Goal: Task Accomplishment & Management: Use online tool/utility

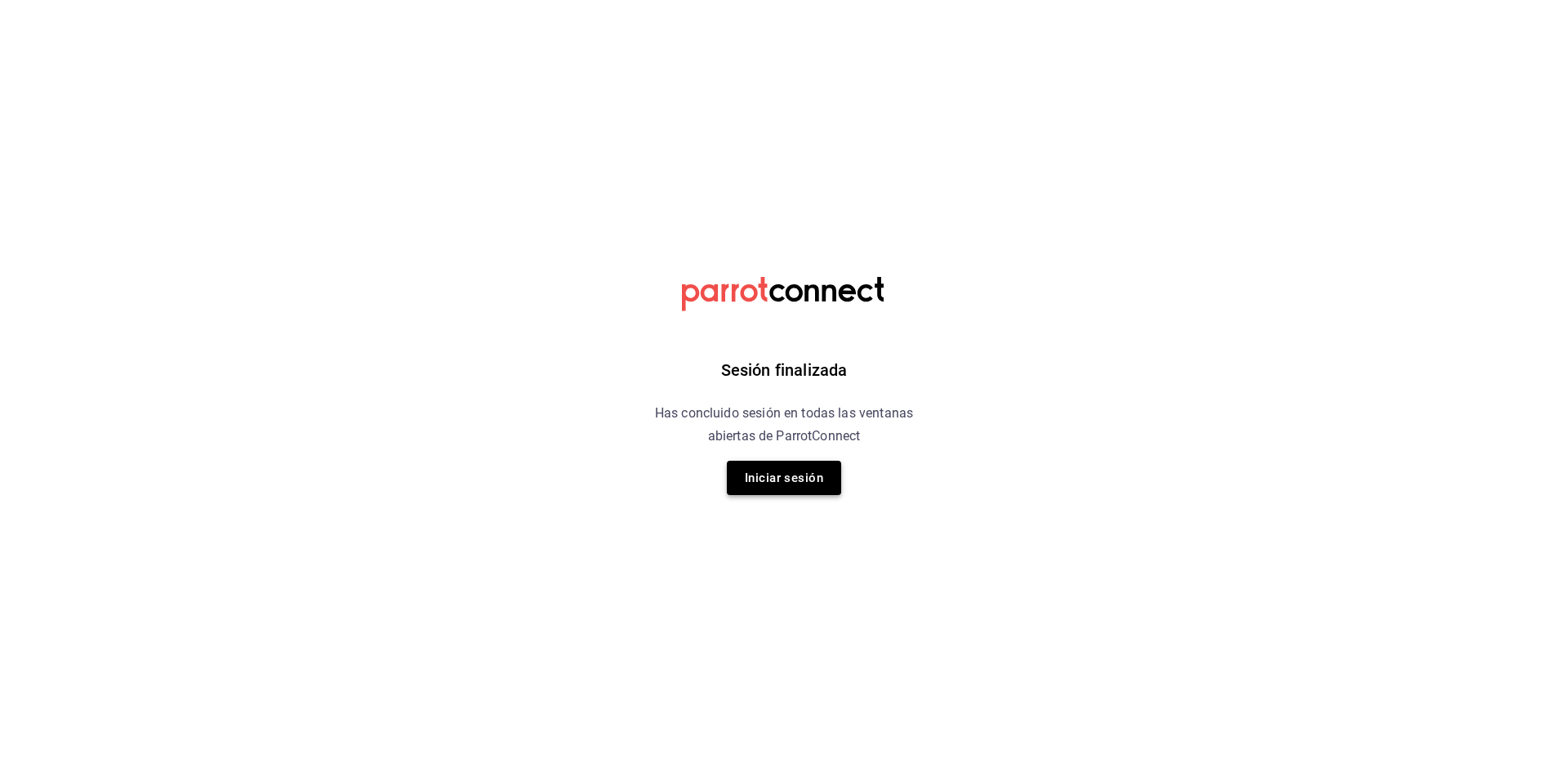
click at [797, 462] on button "Iniciar sesión" at bounding box center [784, 478] width 114 height 35
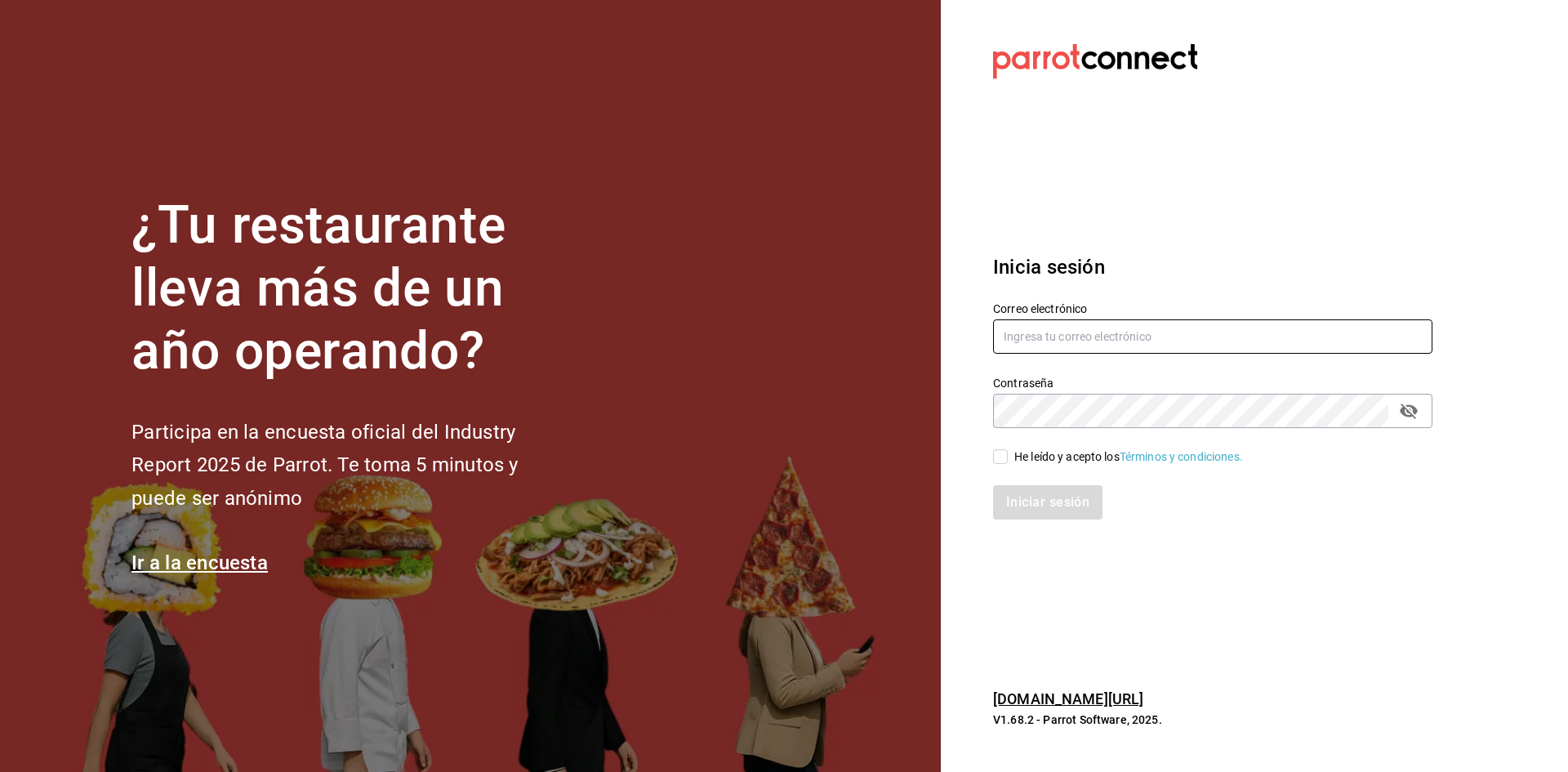
type input "[EMAIL_ADDRESS][PERSON_NAME][DOMAIN_NAME]"
drag, startPoint x: 1003, startPoint y: 458, endPoint x: 1006, endPoint y: 471, distance: 13.3
click at [1003, 458] on input "He leído y acepto los Términos y condiciones." at bounding box center [1000, 456] width 15 height 15
checkbox input "true"
click at [1014, 494] on button "Iniciar sesión" at bounding box center [1049, 503] width 111 height 35
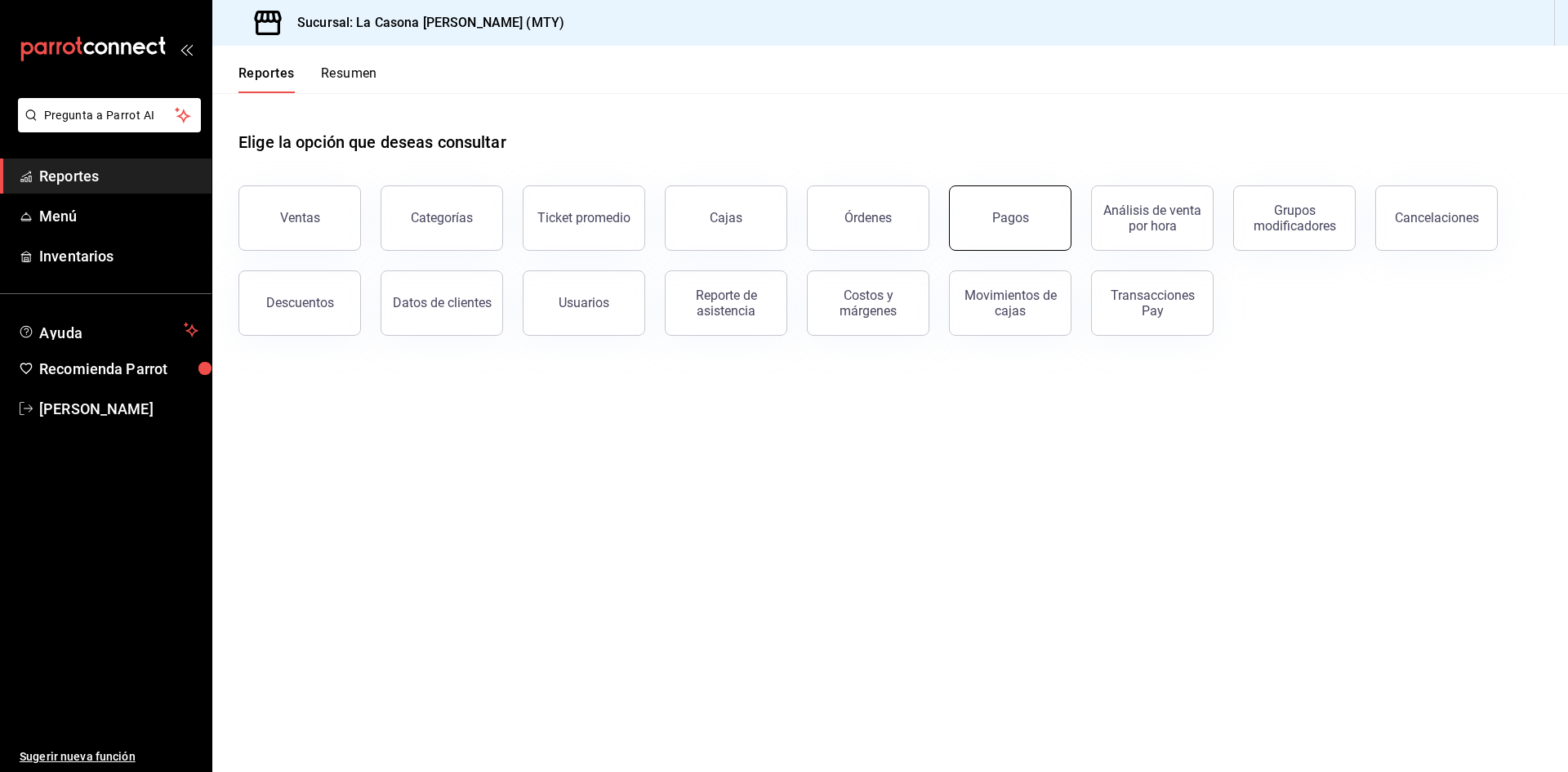
click at [1047, 230] on button "Pagos" at bounding box center [1011, 218] width 123 height 66
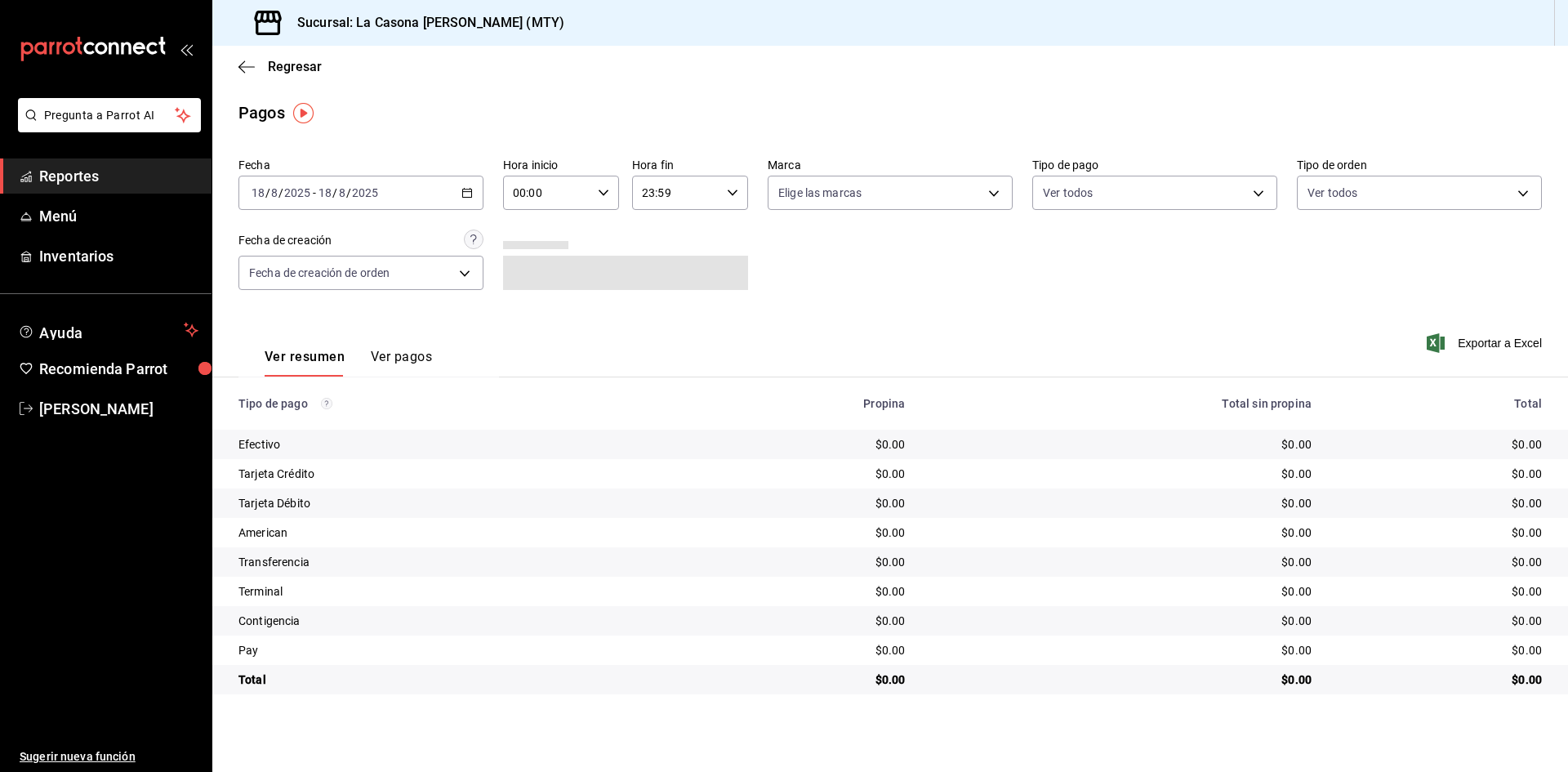
click at [462, 189] on icon "button" at bounding box center [466, 192] width 11 height 11
click at [331, 422] on span "Rango de fechas" at bounding box center [316, 426] width 126 height 17
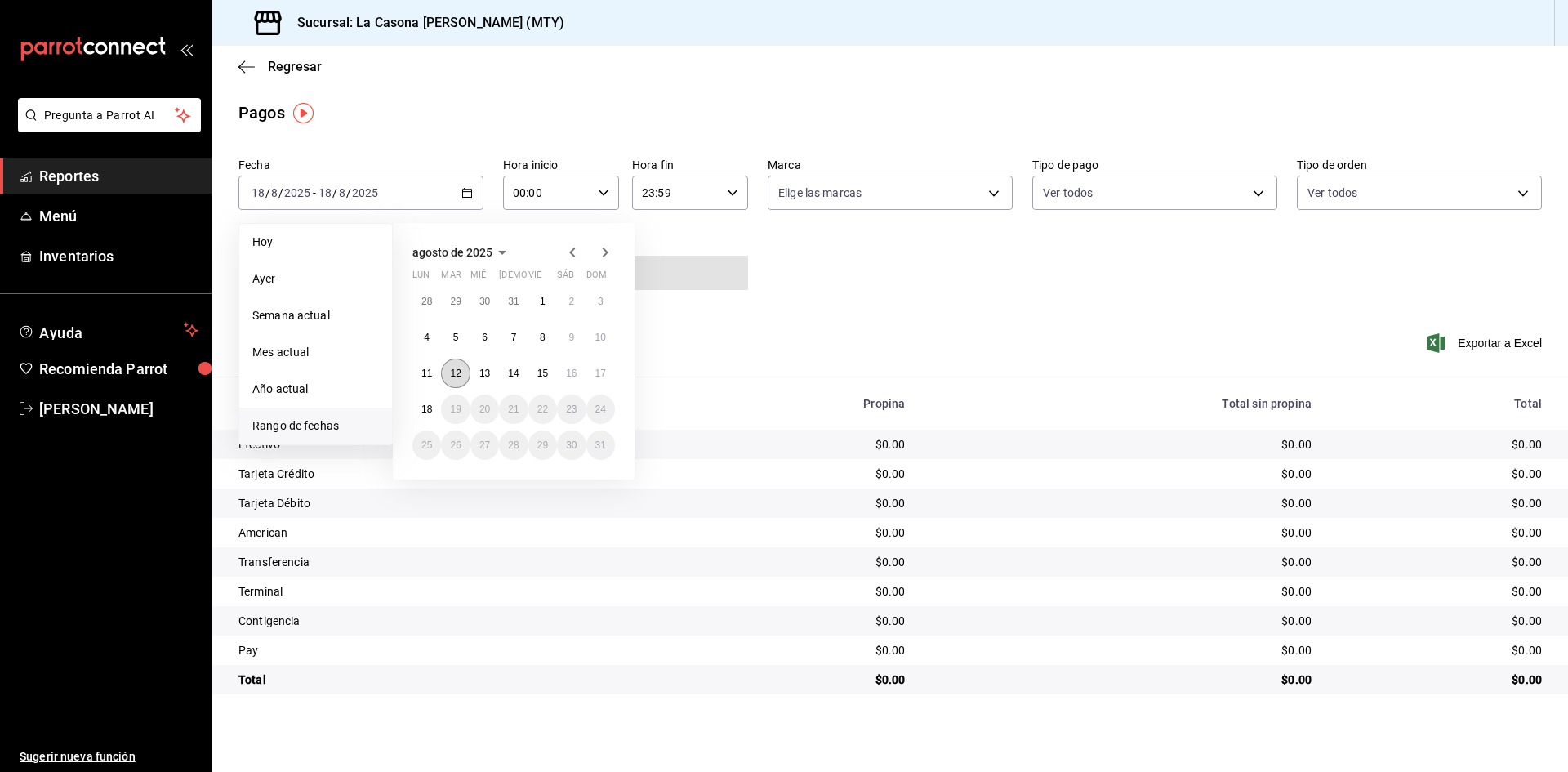
click at [453, 374] on abbr "12" at bounding box center [455, 373] width 10 height 11
click at [436, 377] on button "11" at bounding box center [427, 373] width 29 height 29
click at [440, 373] on button "11" at bounding box center [427, 373] width 29 height 29
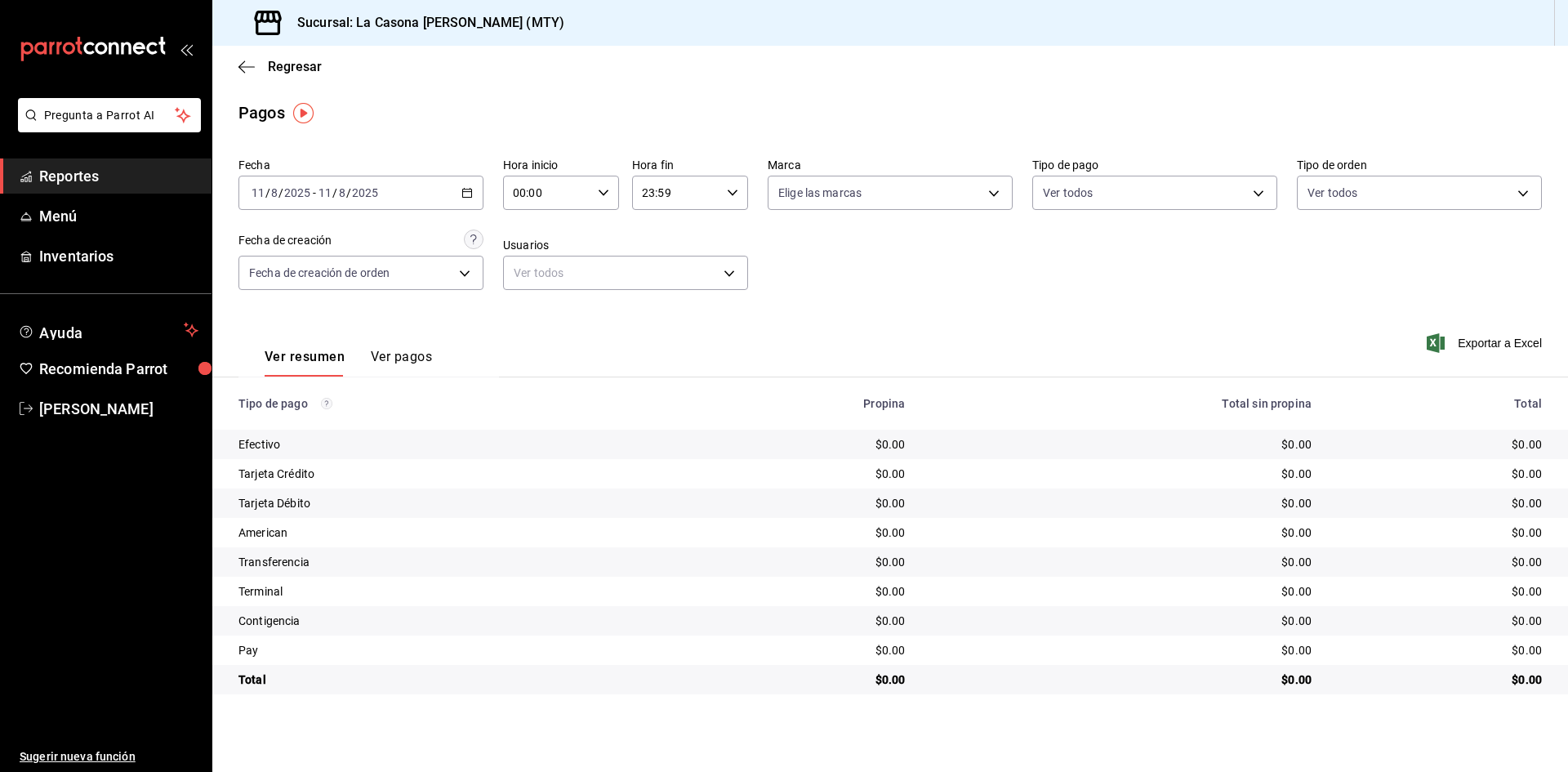
click at [466, 192] on \(Stroke\) "button" at bounding box center [467, 191] width 9 height 1
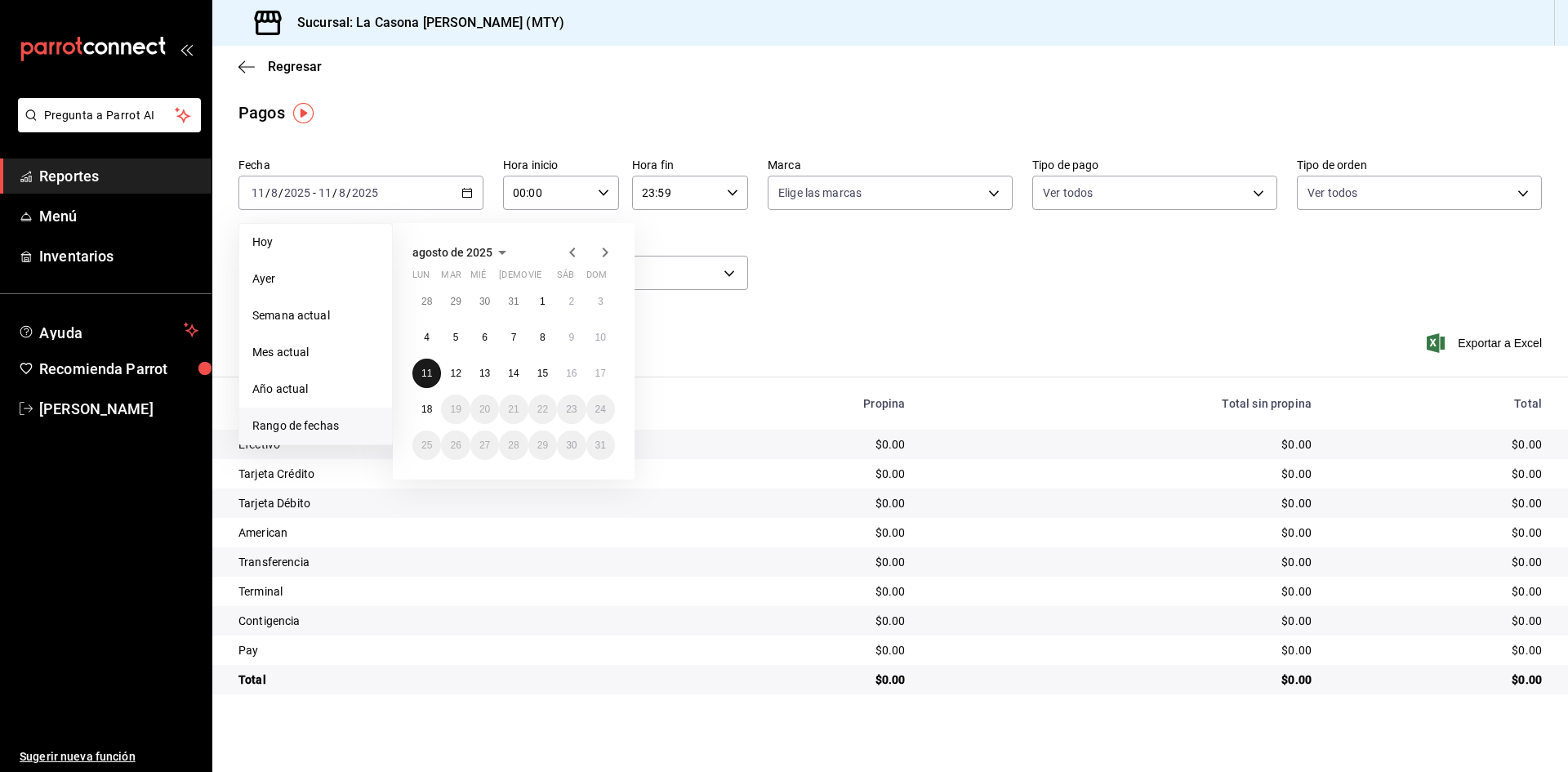
click at [434, 370] on button "11" at bounding box center [427, 373] width 29 height 29
click at [601, 371] on abbr "17" at bounding box center [601, 373] width 10 height 11
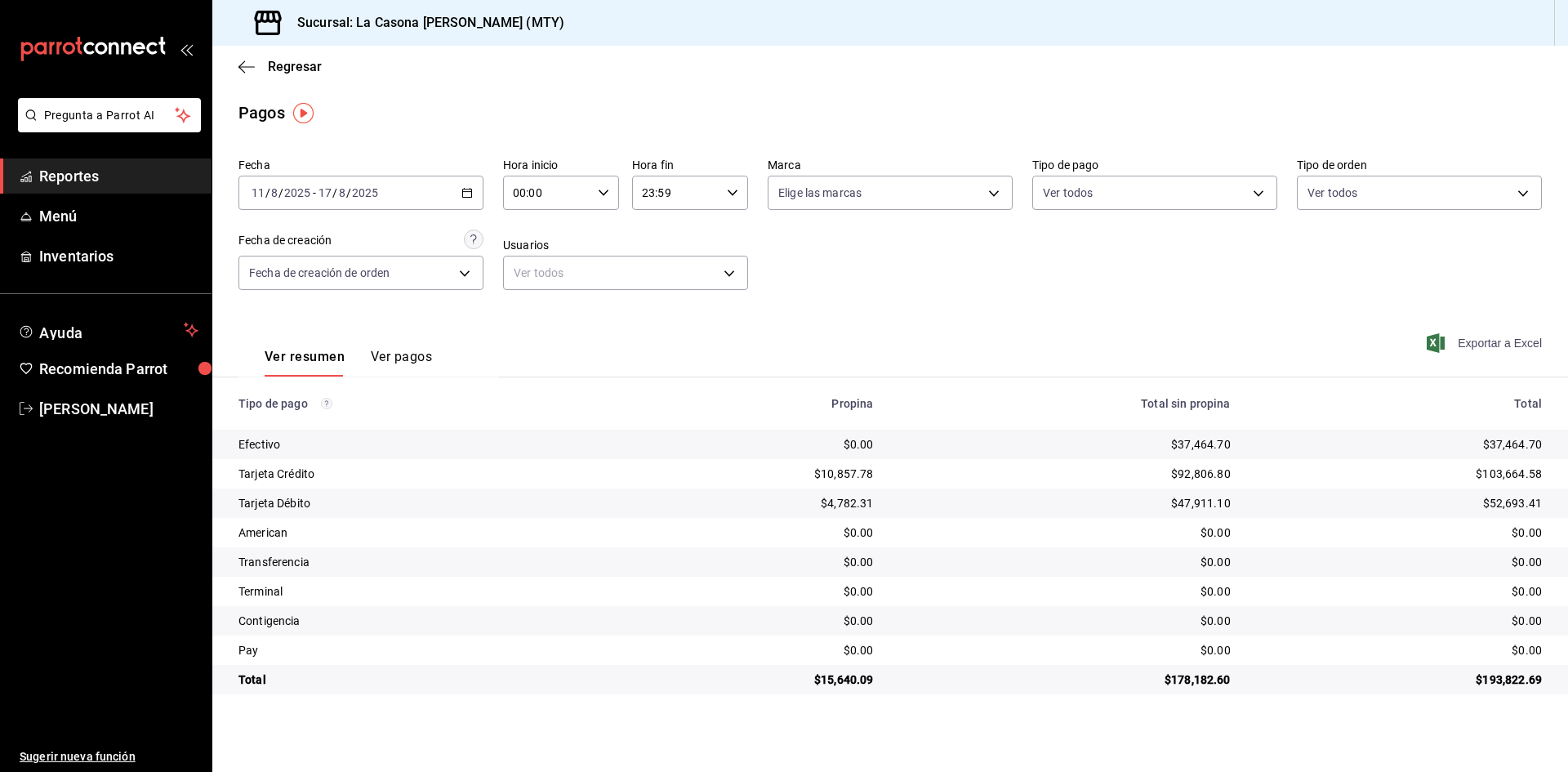
click at [1479, 349] on span "Exportar a Excel" at bounding box center [1486, 343] width 112 height 20
click at [77, 416] on span "Andres Cano" at bounding box center [119, 409] width 159 height 22
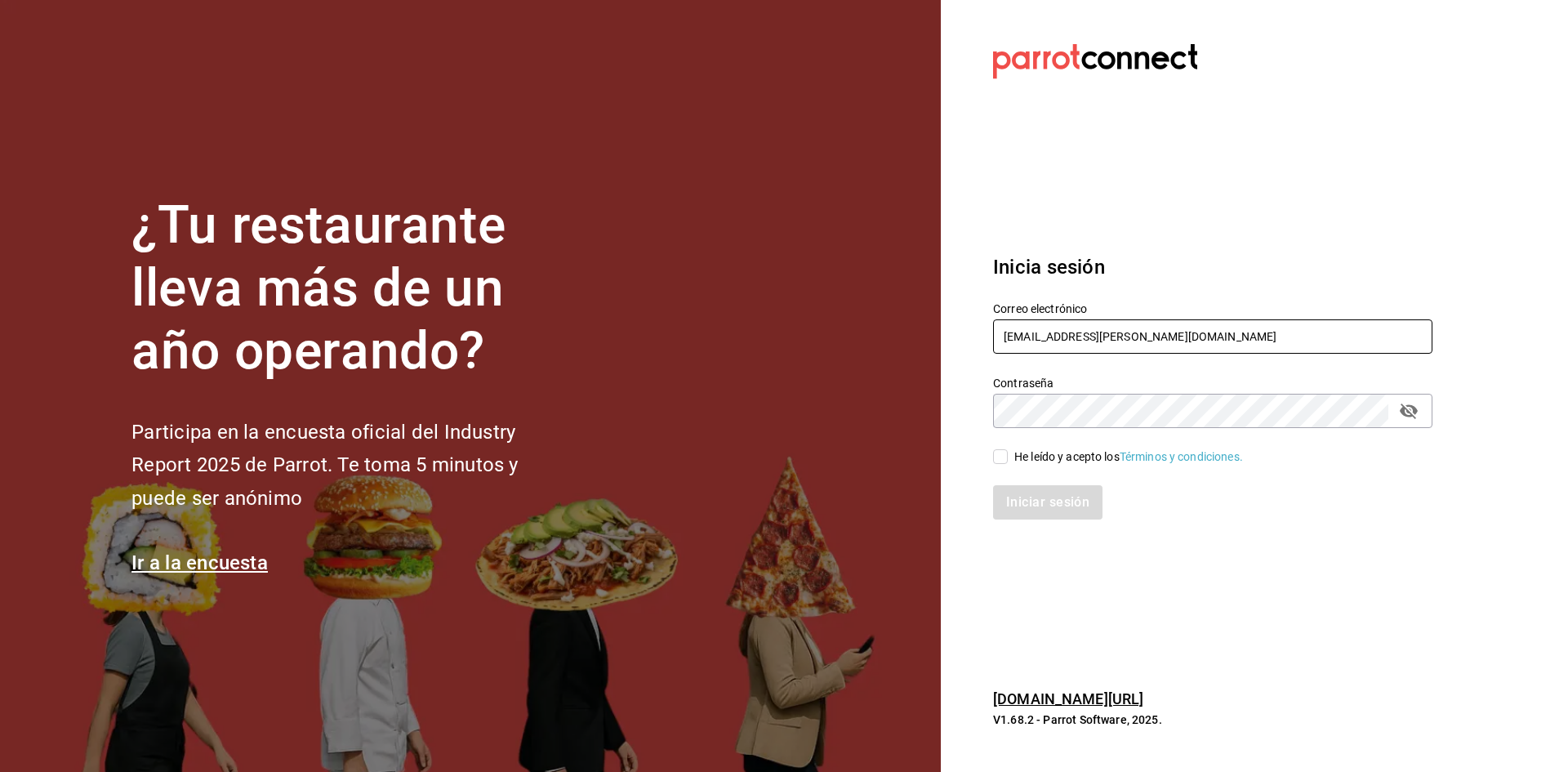
click at [1303, 338] on input "luisandres.cano@gmail.com" at bounding box center [1213, 337] width 440 height 35
type input "gerencia@alterego.com.mx"
click at [1001, 456] on input "He leído y acepto los Términos y condiciones." at bounding box center [1000, 456] width 15 height 15
checkbox input "true"
click at [1049, 513] on button "Iniciar sesión" at bounding box center [1049, 503] width 111 height 35
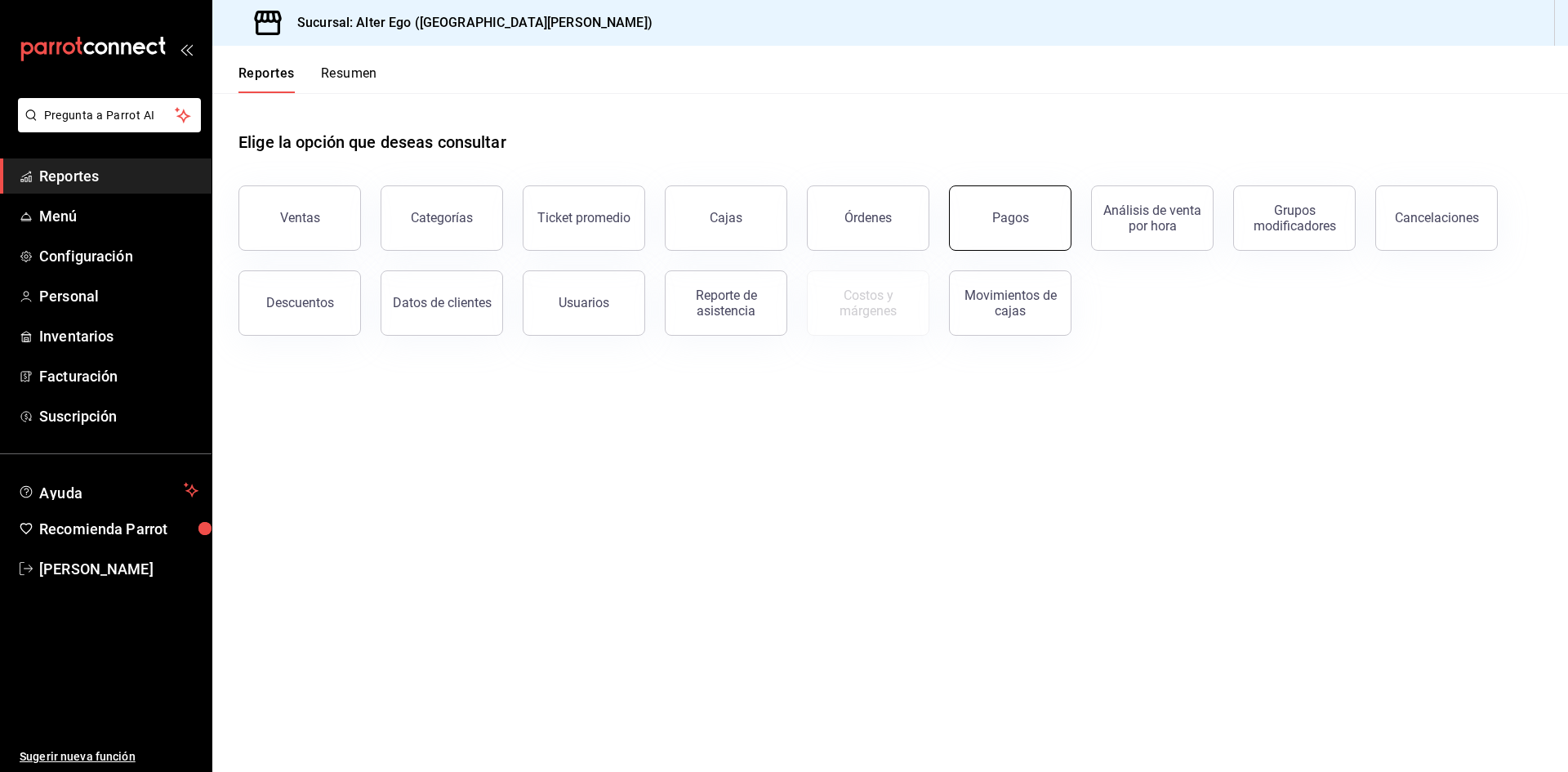
click at [1012, 221] on div "Pagos" at bounding box center [1011, 218] width 36 height 16
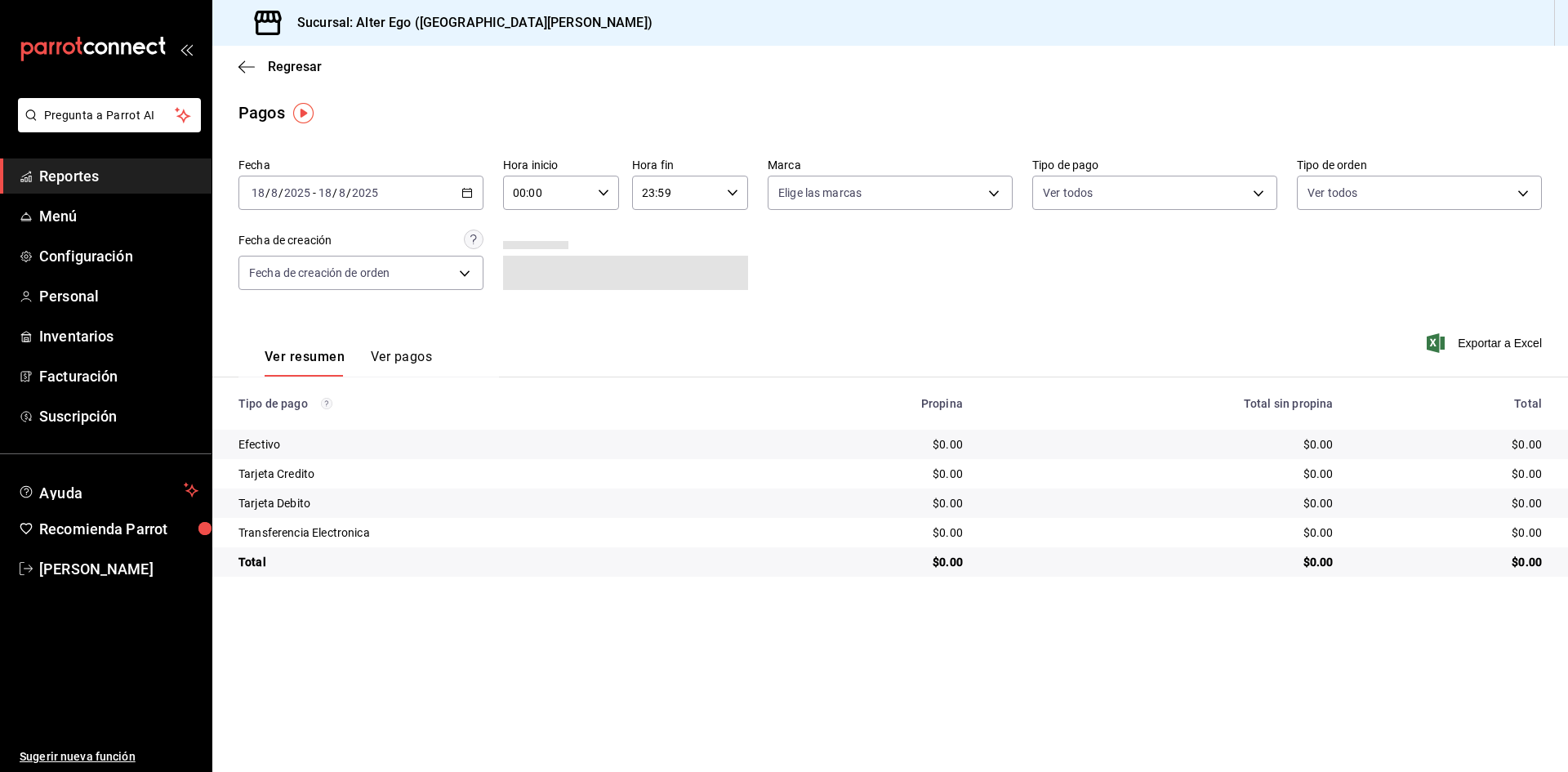
click at [468, 191] on icon "button" at bounding box center [466, 192] width 11 height 11
click at [316, 422] on span "Rango de fechas" at bounding box center [316, 426] width 126 height 17
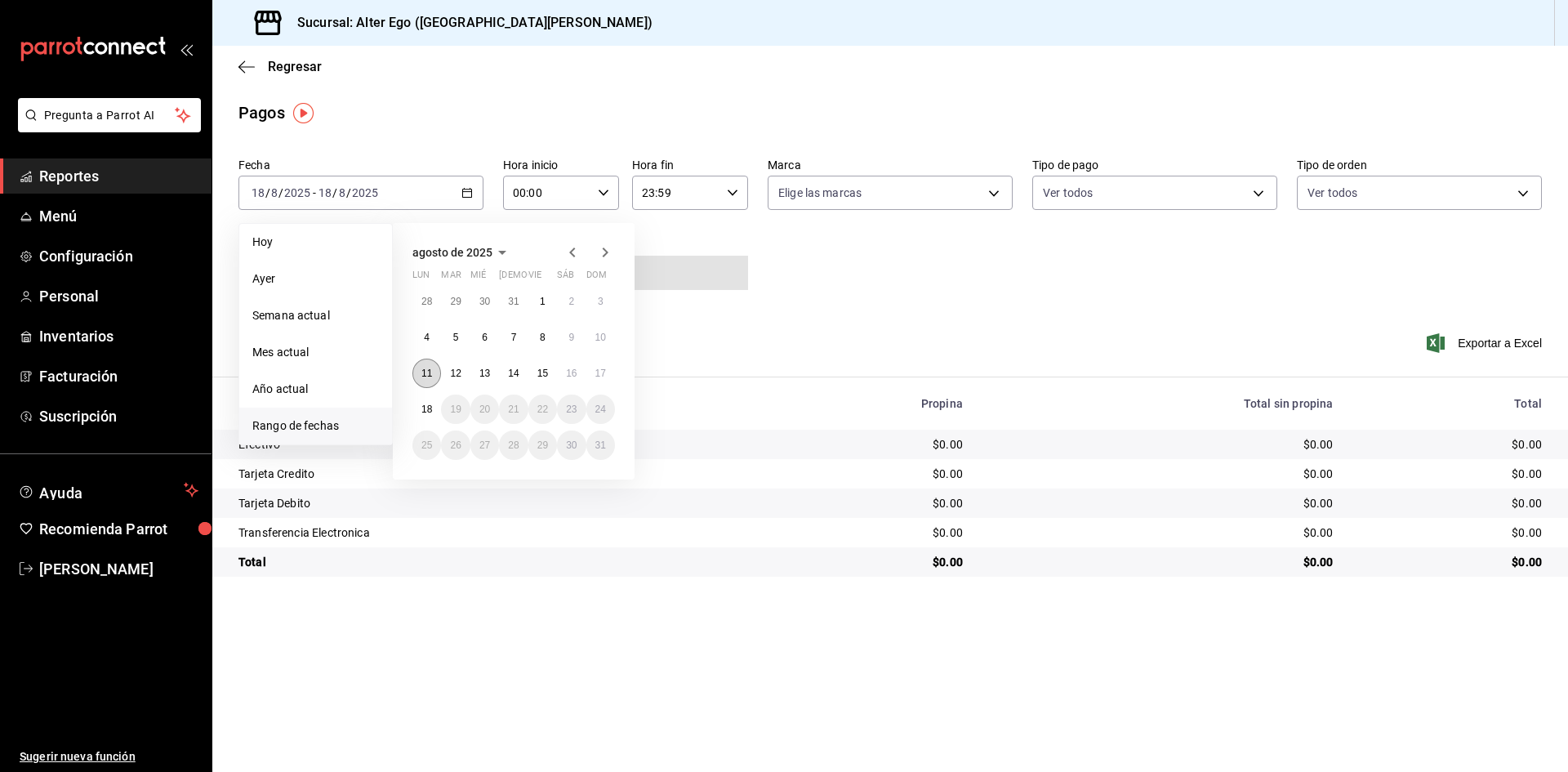
click at [431, 376] on abbr "11" at bounding box center [427, 373] width 10 height 11
click at [613, 372] on button "17" at bounding box center [601, 373] width 29 height 29
click at [416, 376] on button "11" at bounding box center [427, 373] width 29 height 29
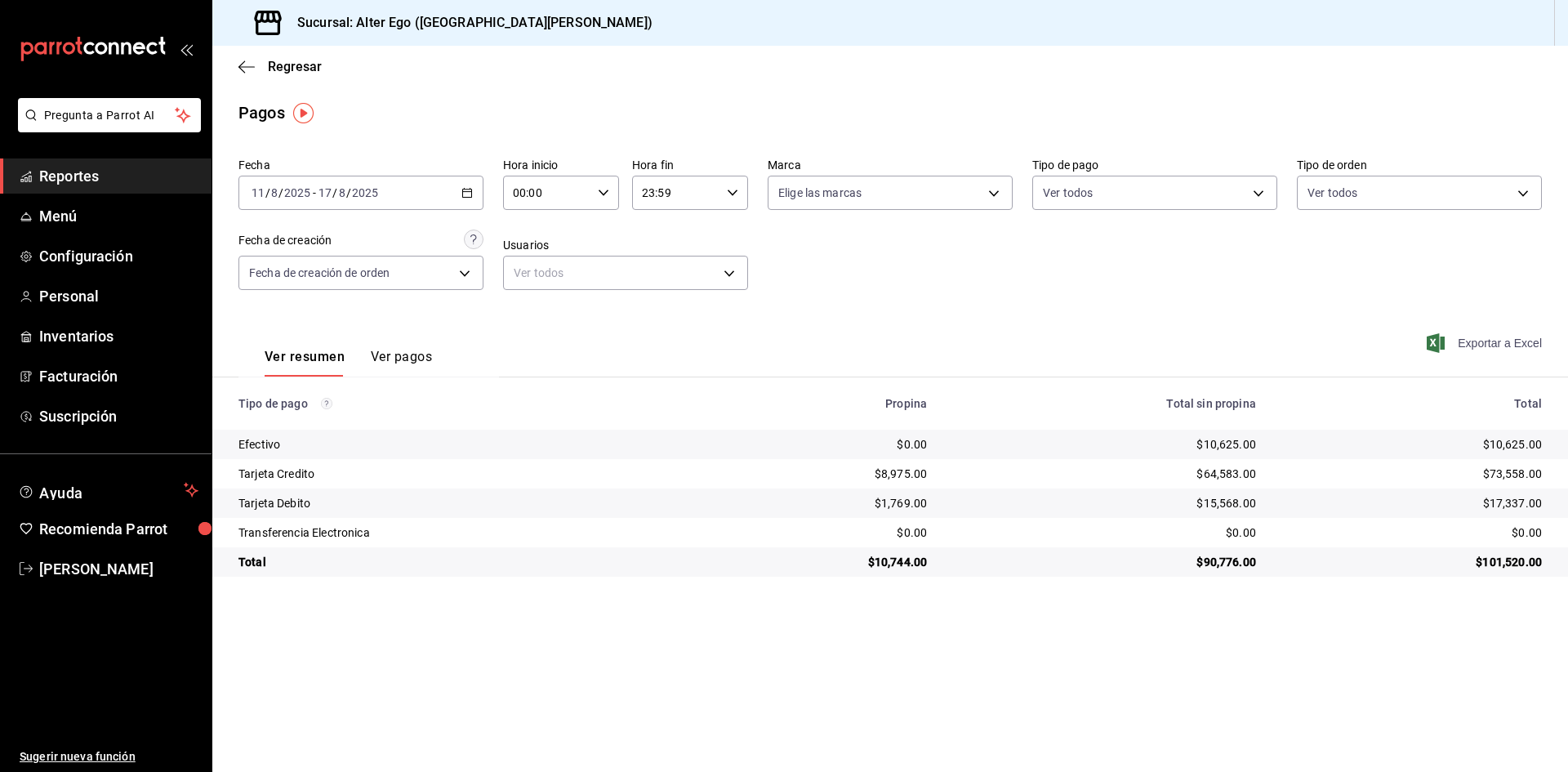
click at [1485, 338] on span "Exportar a Excel" at bounding box center [1486, 343] width 112 height 20
